Goal: Information Seeking & Learning: Understand process/instructions

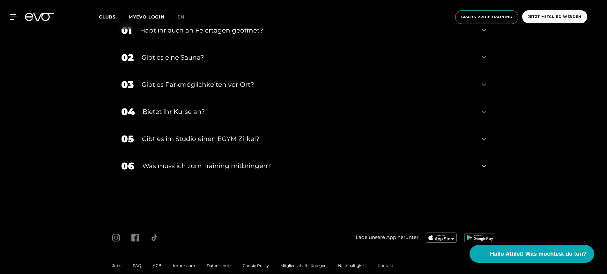
scroll to position [2406, 0]
click at [156, 263] on span "AGB" at bounding box center [157, 265] width 9 height 5
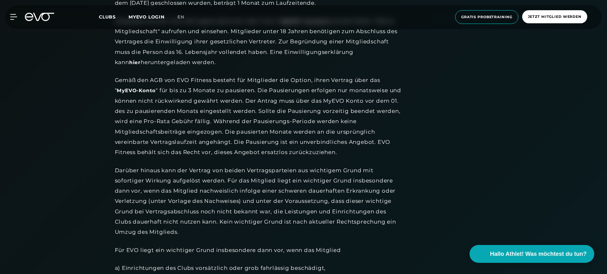
scroll to position [830, 0]
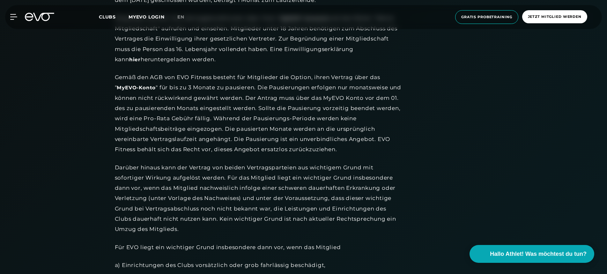
click at [307, 141] on div "Gemäß den AGB von EVO Fitness besteht für Mitglieder die Option, ihren Vertrag …" at bounding box center [258, 113] width 287 height 82
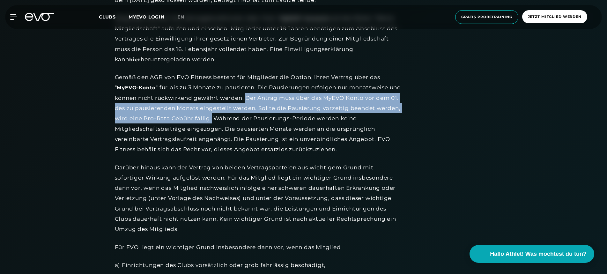
drag, startPoint x: 261, startPoint y: 93, endPoint x: 236, endPoint y: 115, distance: 32.8
click at [236, 115] on div "Gemäß den AGB von EVO Fitness besteht für Mitglieder die Option, ihren Vertrag …" at bounding box center [258, 113] width 287 height 82
copy div "Der Antrag muss über das MyEVO Konto vor dem 01. des zu pausierenden Monats ein…"
click at [264, 124] on div "Gemäß den AGB von EVO Fitness besteht für Mitglieder die Option, ihren Vertrag …" at bounding box center [258, 113] width 287 height 82
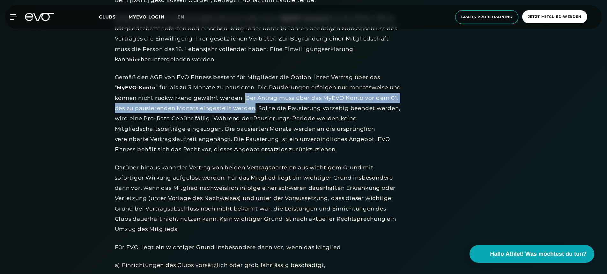
drag, startPoint x: 261, startPoint y: 91, endPoint x: 280, endPoint y: 104, distance: 22.0
click at [280, 104] on div "Gemäß den AGB von EVO Fitness besteht für Mitglieder die Option, ihren Vertrag …" at bounding box center [258, 113] width 287 height 82
copy div "Der Antrag muss über das MyEVO Konto vor dem 01. des zu pausierenden Monats ein…"
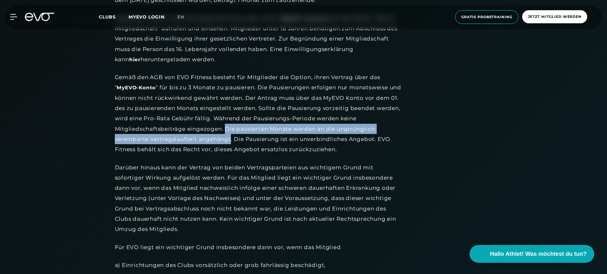
drag, startPoint x: 225, startPoint y: 123, endPoint x: 230, endPoint y: 135, distance: 13.0
click at [230, 135] on div "Gemäß den AGB von EVO Fitness besteht für Mitglieder die Option, ihren Vertrag …" at bounding box center [258, 113] width 287 height 82
copy div "Die pausierten Monate werden an die ursprünglich vereinbarte Vertragslaufzeit a…"
